Goal: Transaction & Acquisition: Purchase product/service

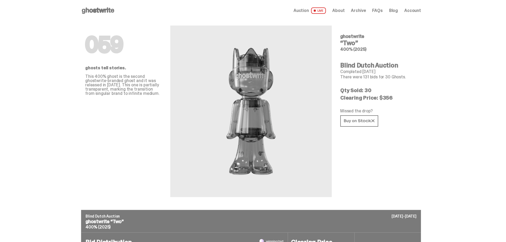
click at [98, 10] on icon at bounding box center [98, 10] width 34 height 9
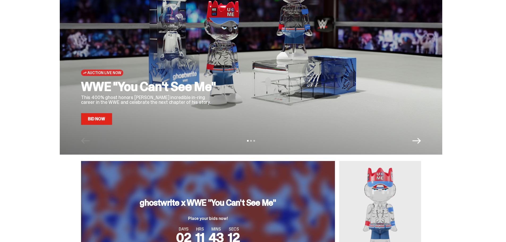
scroll to position [27, 0]
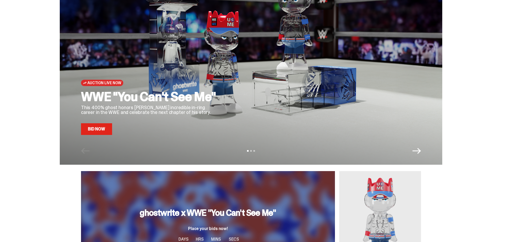
click at [99, 132] on link "Bid Now" at bounding box center [96, 129] width 31 height 12
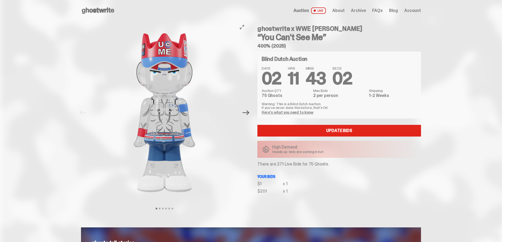
click at [245, 114] on icon "Next" at bounding box center [246, 112] width 7 height 7
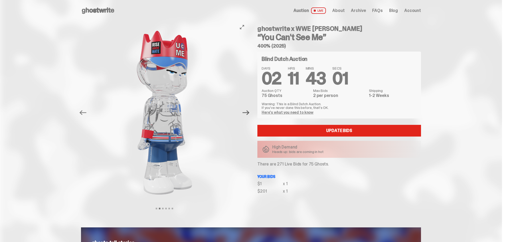
click at [245, 114] on icon "Next" at bounding box center [246, 112] width 7 height 7
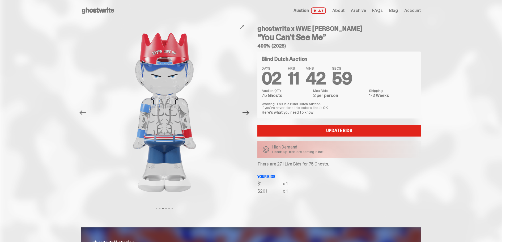
click at [245, 114] on icon "Next" at bounding box center [246, 112] width 7 height 7
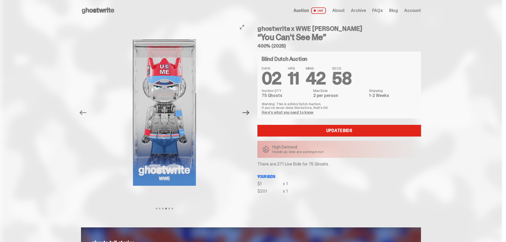
click at [245, 114] on icon "Next" at bounding box center [246, 112] width 7 height 7
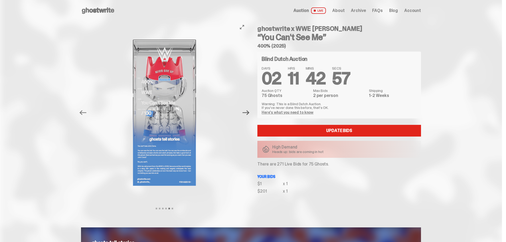
click at [245, 114] on icon "Next" at bounding box center [246, 112] width 7 height 7
